Goal: Task Accomplishment & Management: Manage account settings

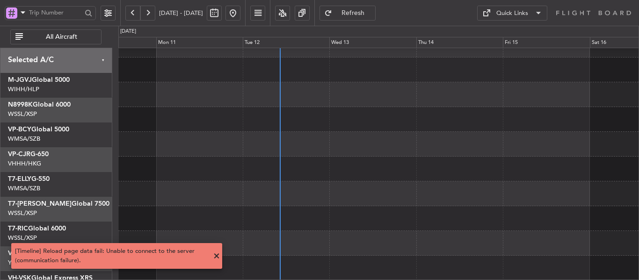
scroll to position [65, 0]
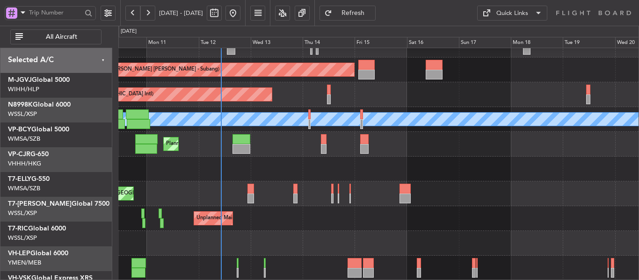
scroll to position [65, 0]
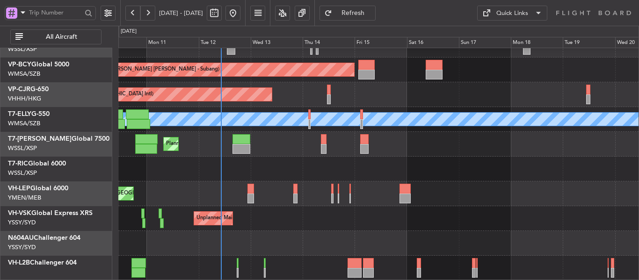
click at [295, 99] on div "Planned Maint [GEOGRAPHIC_DATA] (Sultan [PERSON_NAME] [PERSON_NAME] - Subang) P…" at bounding box center [378, 132] width 521 height 298
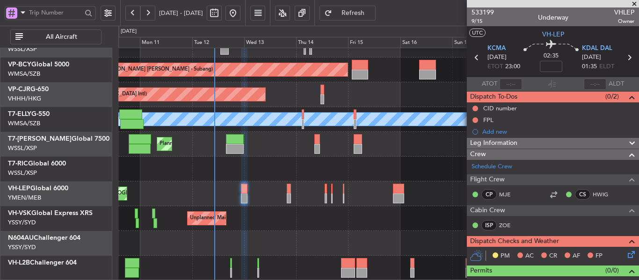
click at [636, 3] on span at bounding box center [634, 4] width 9 height 8
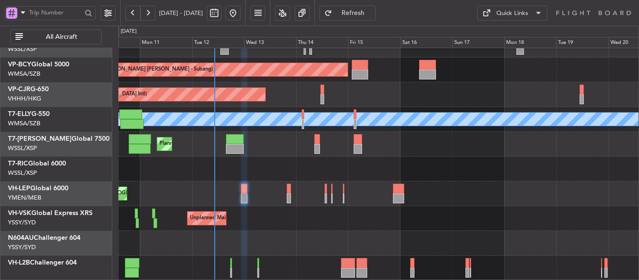
type input "0"
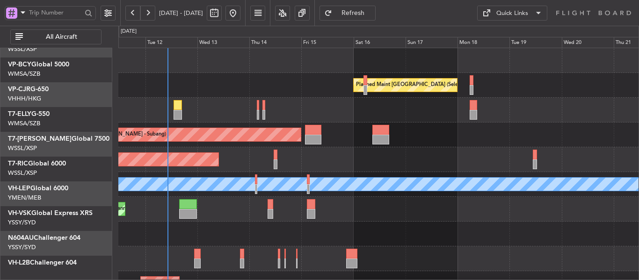
scroll to position [0, 0]
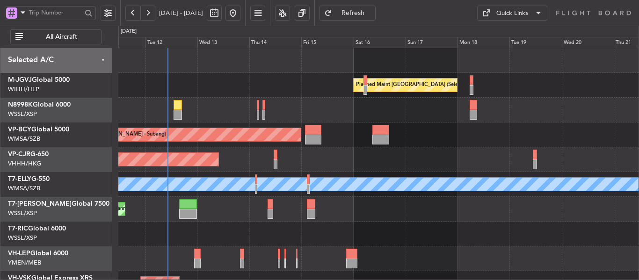
click at [335, 170] on div "Planned Maint [GEOGRAPHIC_DATA] ([GEOGRAPHIC_DATA] Intl)" at bounding box center [378, 159] width 521 height 25
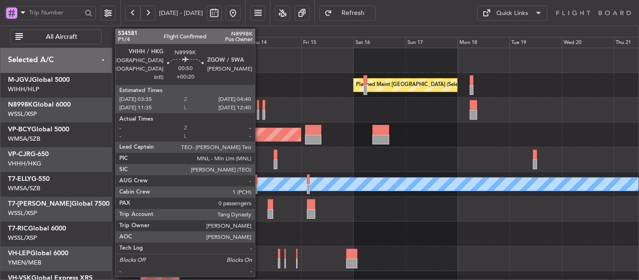
click at [259, 110] on div at bounding box center [258, 115] width 3 height 10
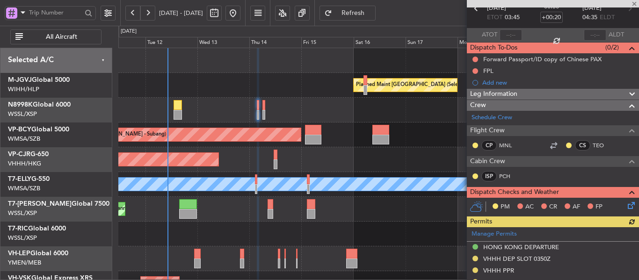
scroll to position [94, 0]
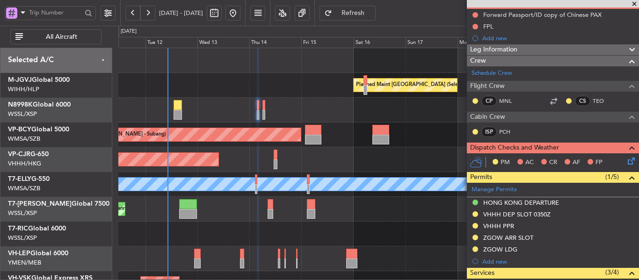
click at [633, 2] on span at bounding box center [634, 4] width 9 height 8
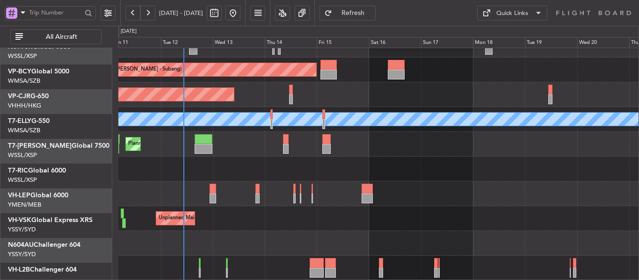
scroll to position [65, 0]
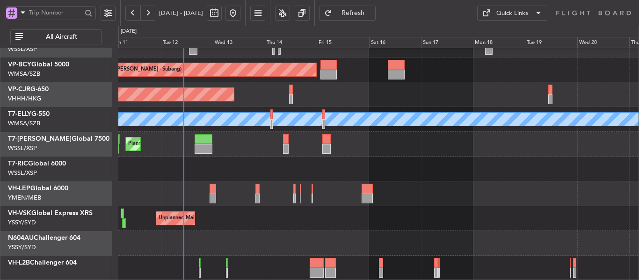
click at [255, 172] on div at bounding box center [378, 169] width 521 height 25
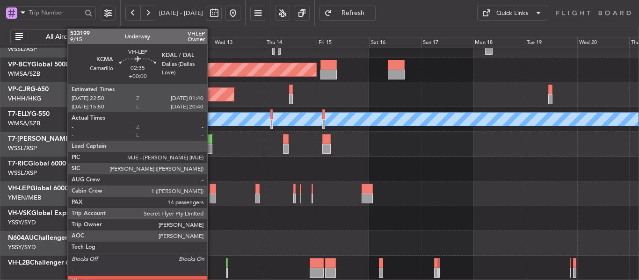
click at [212, 188] on div at bounding box center [213, 189] width 7 height 10
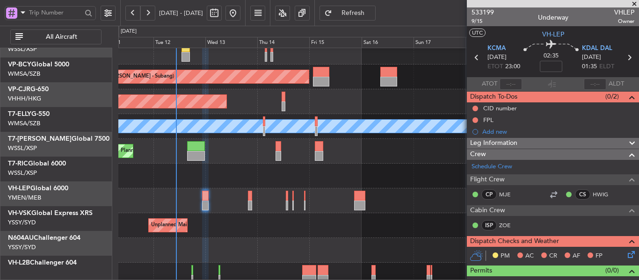
scroll to position [58, 0]
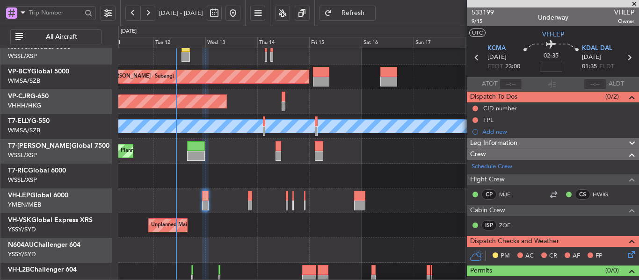
click at [248, 250] on div at bounding box center [378, 250] width 521 height 25
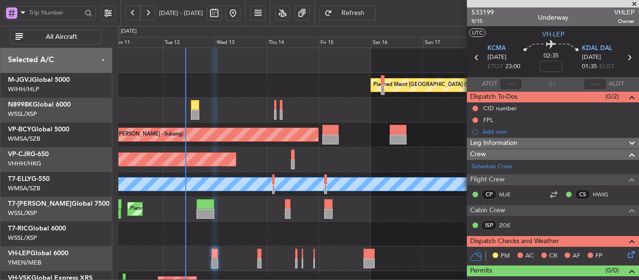
click at [249, 176] on div "Planned Maint [GEOGRAPHIC_DATA] (Seletar) Planned Maint [GEOGRAPHIC_DATA] (Sult…" at bounding box center [378, 197] width 521 height 298
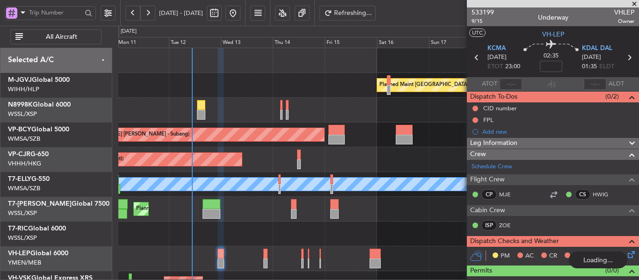
click at [262, 161] on div "Planned Maint [GEOGRAPHIC_DATA] (Seletar) Planned Maint [GEOGRAPHIC_DATA] (Sult…" at bounding box center [378, 197] width 521 height 298
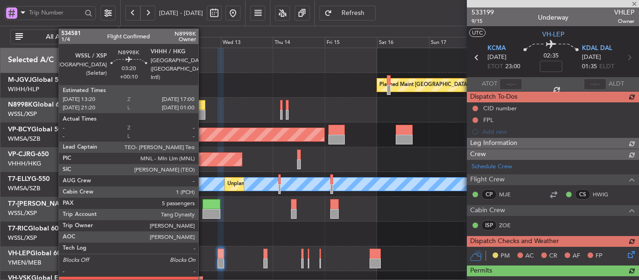
click at [202, 105] on div at bounding box center [201, 105] width 8 height 10
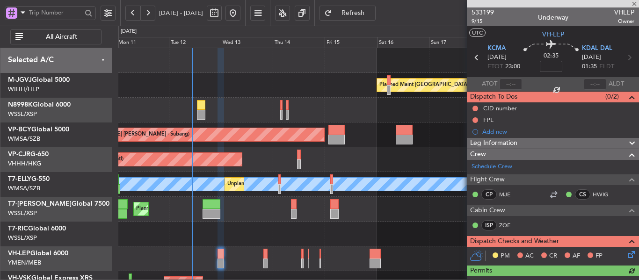
type input "+00:10"
type input "5"
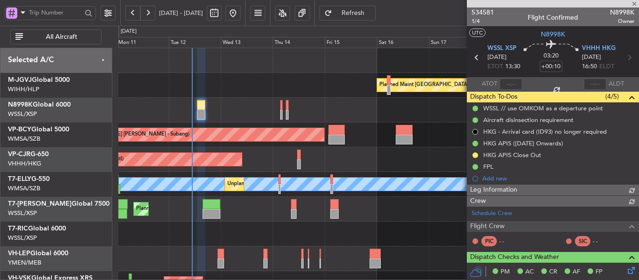
type input "[PERSON_NAME] (BTA)"
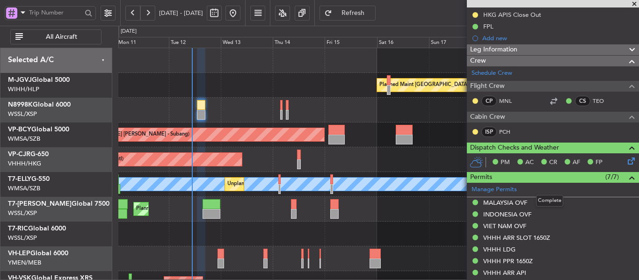
scroll to position [187, 0]
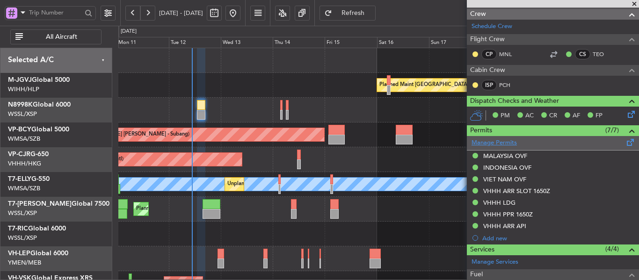
click at [492, 140] on link "Manage Permits" at bounding box center [494, 143] width 45 height 9
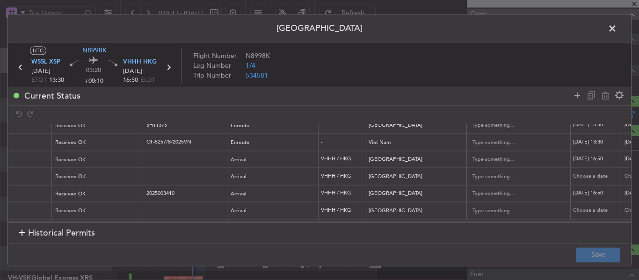
scroll to position [0, 0]
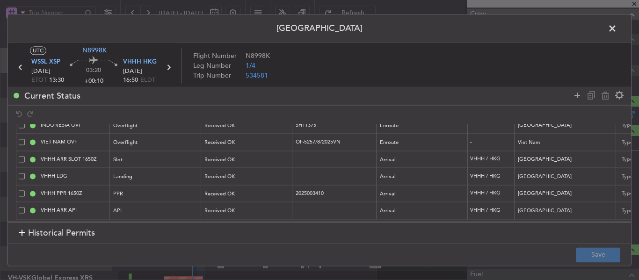
click at [617, 30] on span at bounding box center [617, 31] width 0 height 19
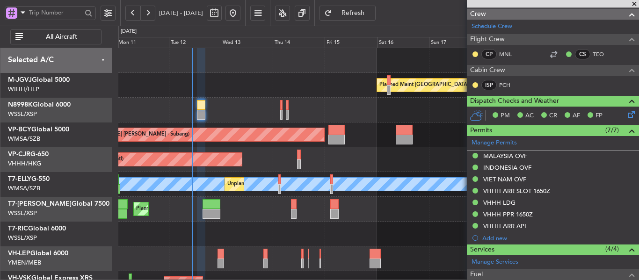
click at [635, 6] on span at bounding box center [634, 4] width 9 height 8
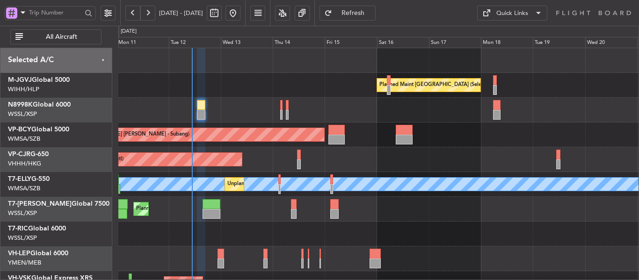
type input "0"
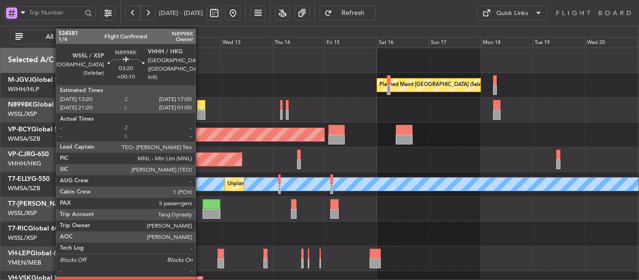
click at [200, 115] on div at bounding box center [201, 115] width 8 height 10
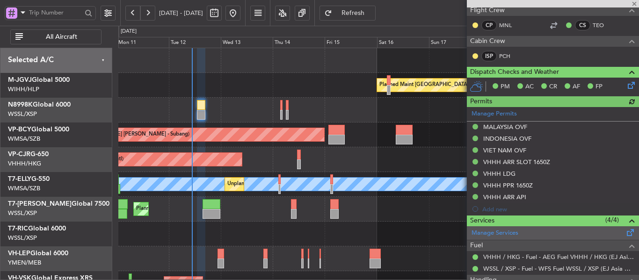
type input "[PERSON_NAME] (BTA)"
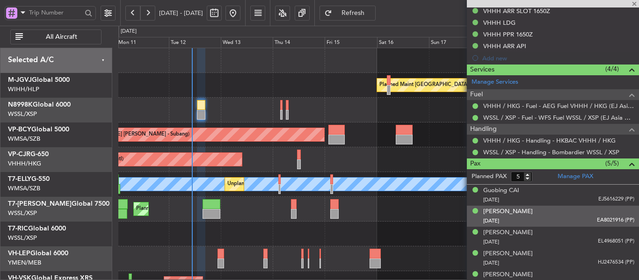
scroll to position [377, 0]
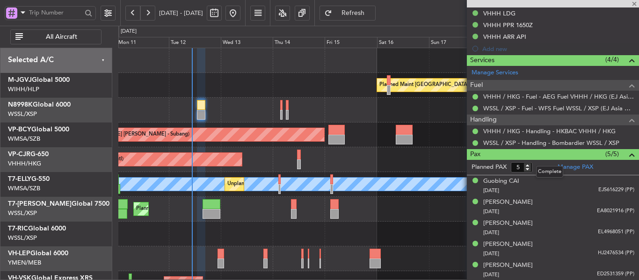
click at [564, 166] on mat-tooltip-component "Complete" at bounding box center [550, 172] width 40 height 25
click at [576, 169] on link "Manage PAX" at bounding box center [576, 167] width 36 height 9
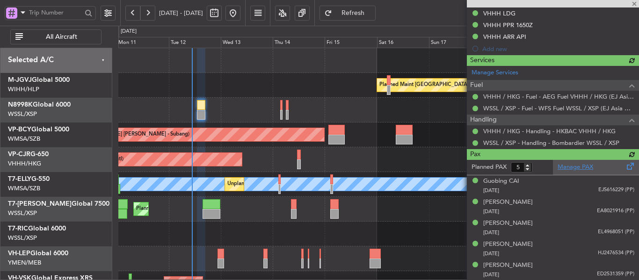
type input "6"
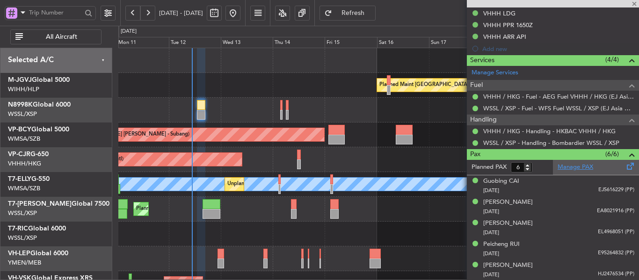
type input "[PERSON_NAME] (BTA)"
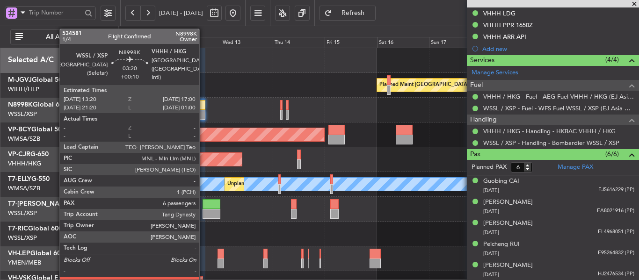
click at [201, 104] on div at bounding box center [201, 105] width 8 height 10
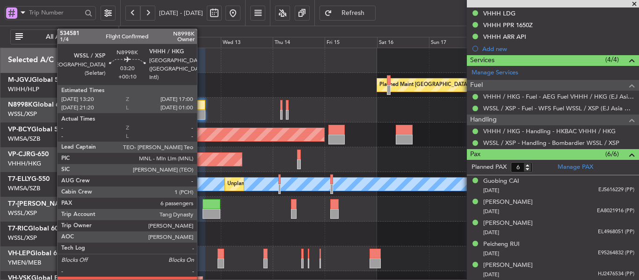
click at [201, 104] on div at bounding box center [201, 105] width 8 height 10
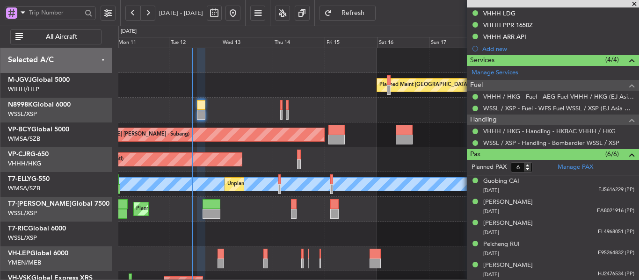
type input "[PERSON_NAME] (BTA)"
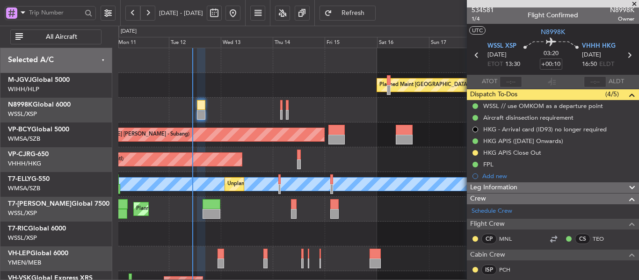
scroll to position [0, 0]
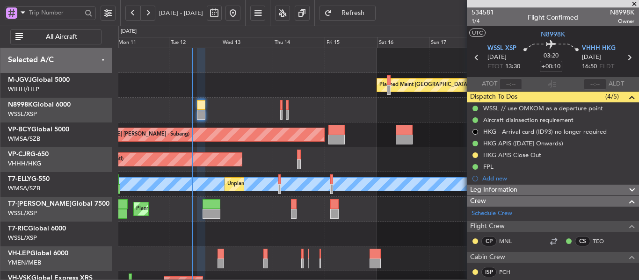
type input "[PERSON_NAME] (BTA)"
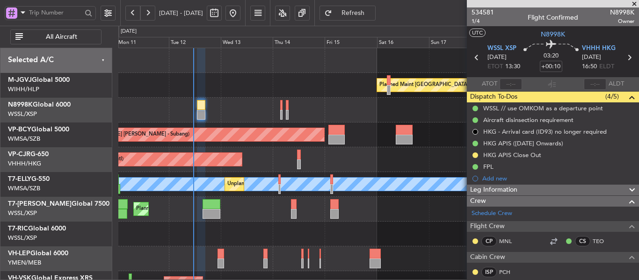
type input "[PERSON_NAME] (BTA)"
